Goal: Navigation & Orientation: Find specific page/section

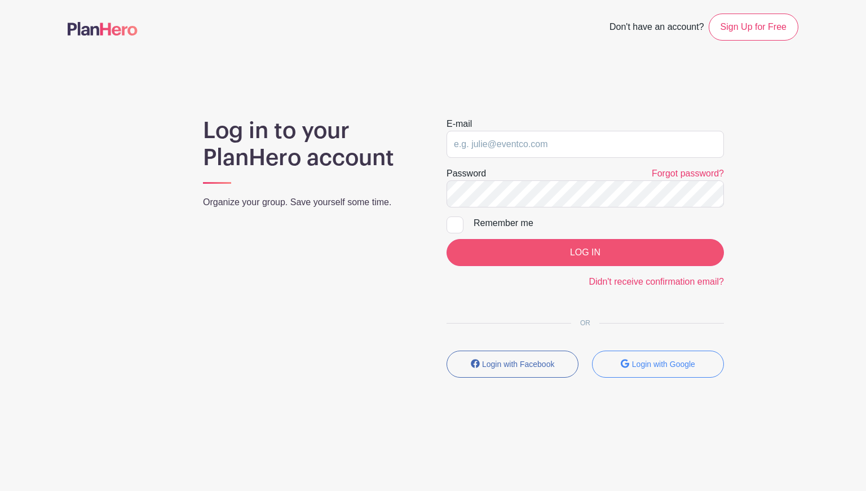
type input "[EMAIL_ADDRESS][DOMAIN_NAME]"
click at [525, 256] on input "LOG IN" at bounding box center [584, 252] width 277 height 27
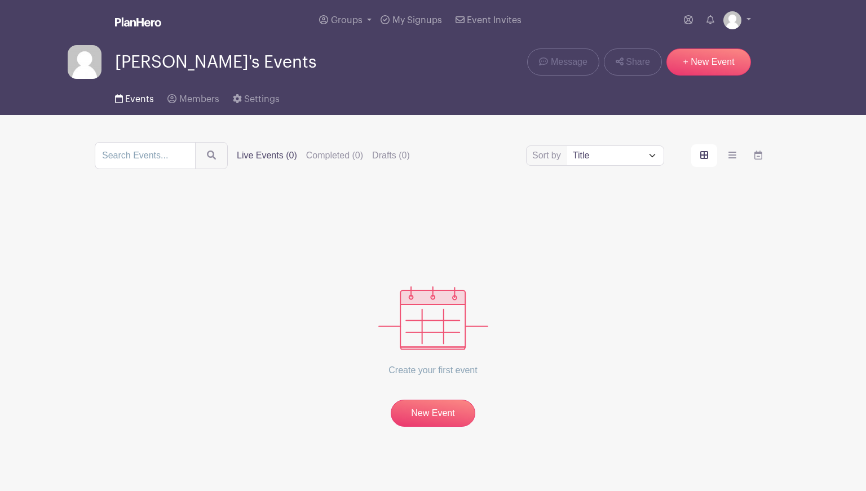
click at [139, 97] on span "Events" at bounding box center [139, 99] width 29 height 9
click at [334, 21] on span "Groups" at bounding box center [347, 20] width 32 height 9
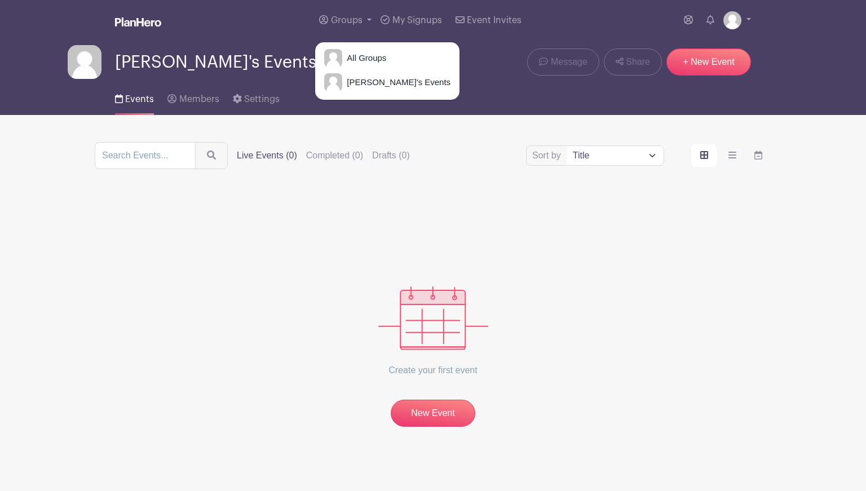
click at [310, 215] on div "Create your first event New Event" at bounding box center [433, 311] width 676 height 231
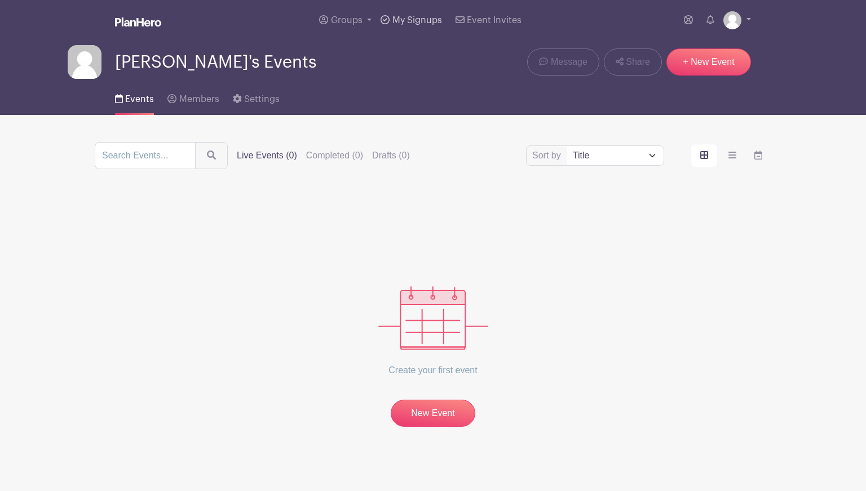
click at [410, 18] on span "My Signups" at bounding box center [417, 20] width 50 height 9
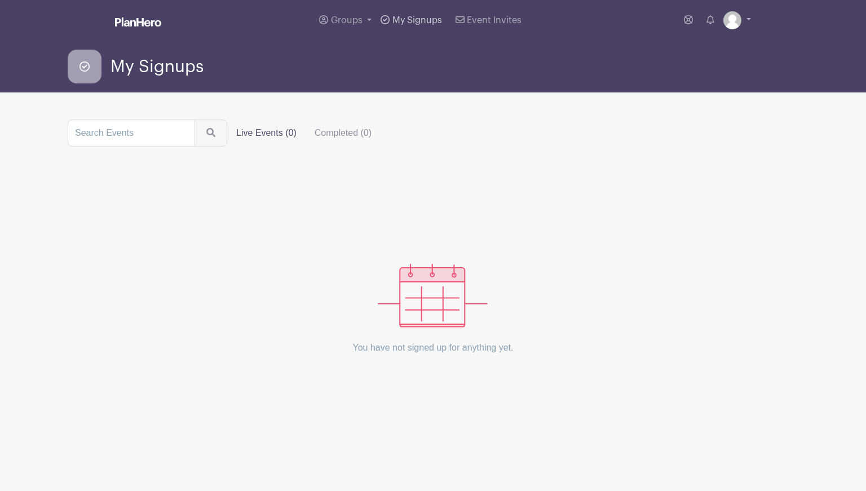
click at [410, 18] on span "My Signups" at bounding box center [417, 20] width 50 height 9
click at [340, 20] on span "Groups" at bounding box center [347, 20] width 32 height 9
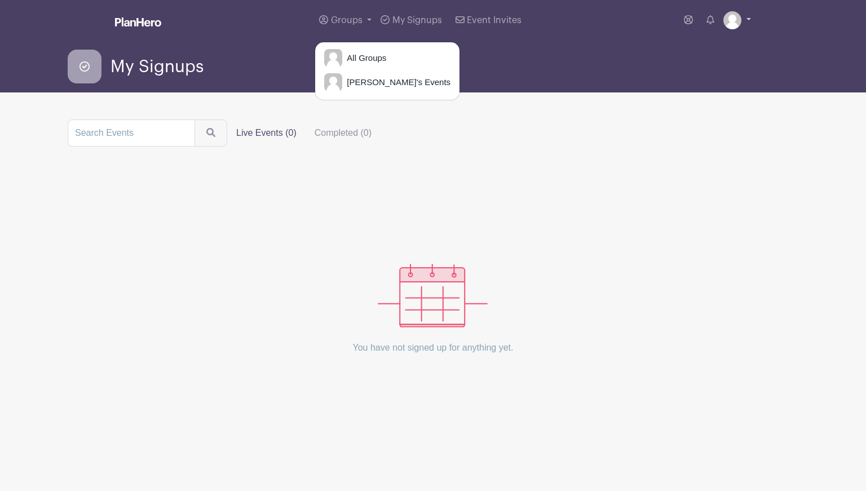
click at [738, 18] on img at bounding box center [732, 20] width 18 height 18
